Goal: Check status: Check status

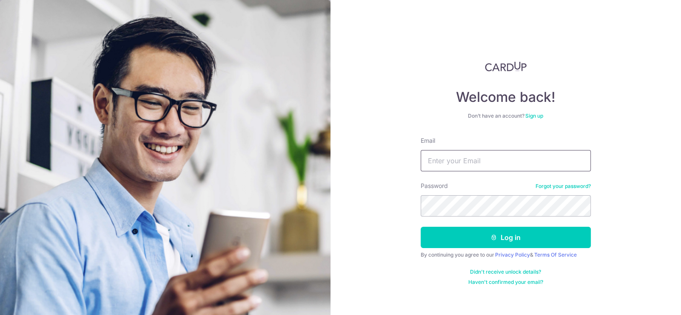
type input "[EMAIL_ADDRESS][DOMAIN_NAME]"
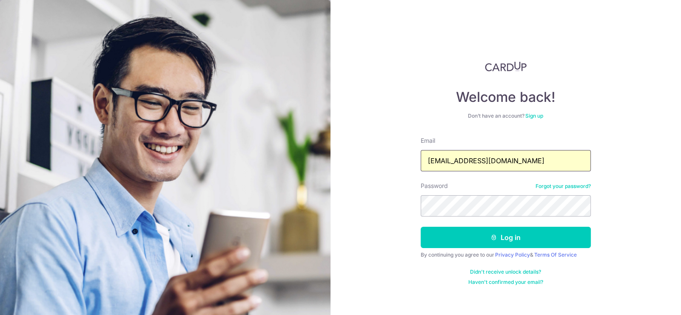
click at [482, 157] on input "[EMAIL_ADDRESS][DOMAIN_NAME]" at bounding box center [506, 160] width 170 height 21
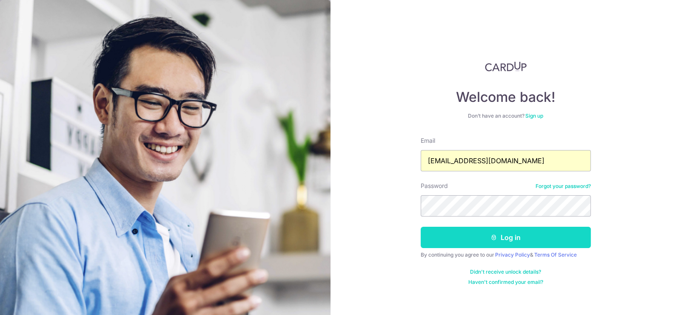
click at [500, 234] on button "Log in" at bounding box center [506, 236] width 170 height 21
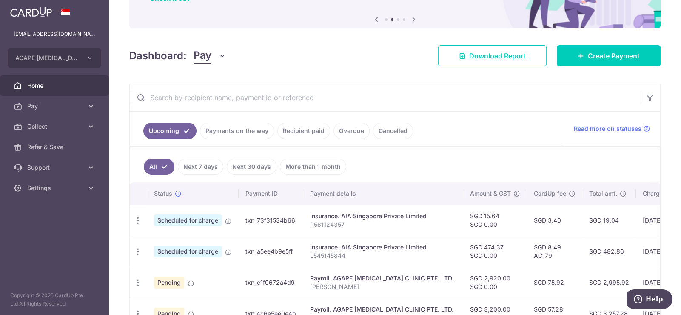
scroll to position [85, 0]
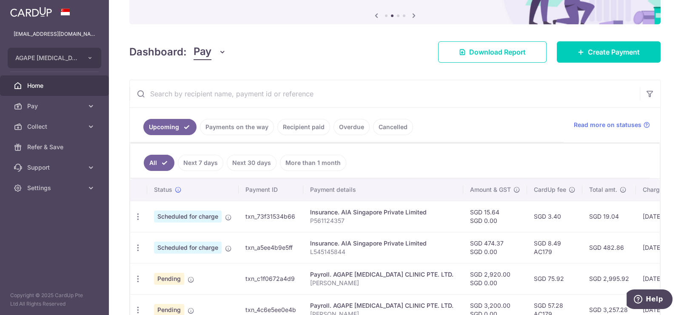
click at [247, 127] on link "Payments on the way" at bounding box center [237, 127] width 74 height 16
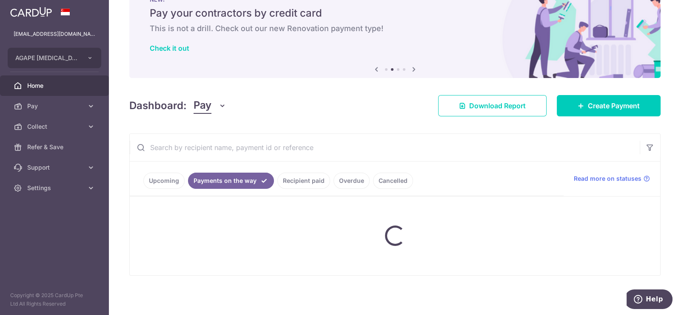
scroll to position [10, 0]
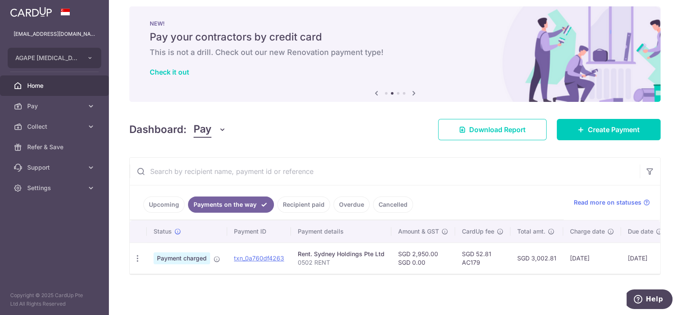
click at [299, 198] on link "Recipient paid" at bounding box center [304, 204] width 53 height 16
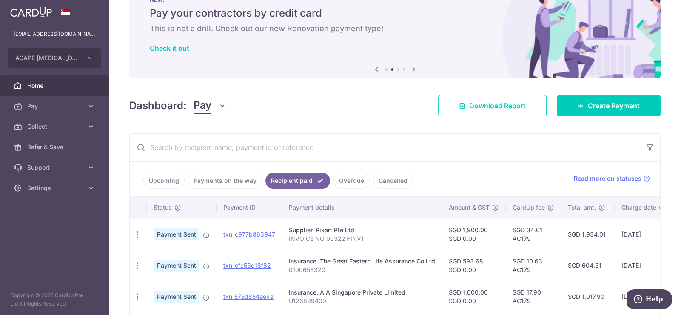
scroll to position [85, 0]
